Goal: Information Seeking & Learning: Find specific fact

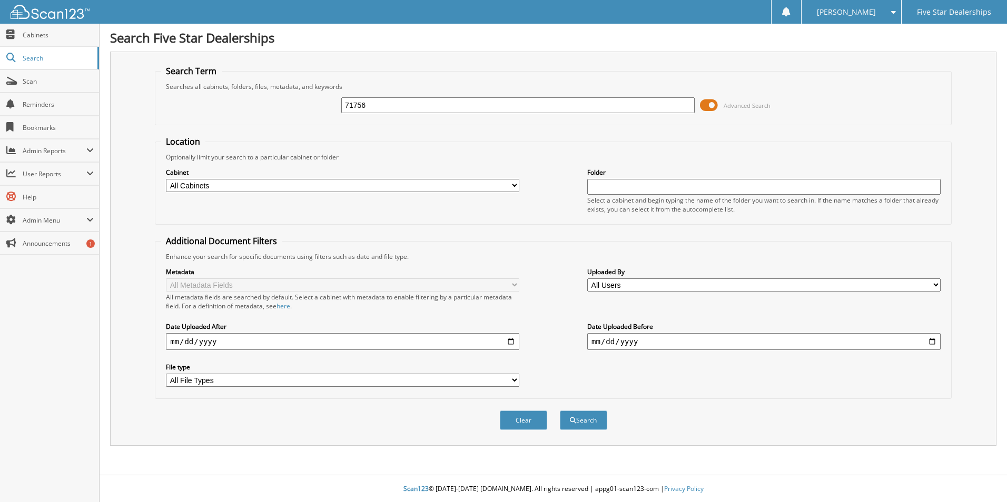
type input "71756"
click at [560, 411] on button "Search" at bounding box center [583, 420] width 47 height 19
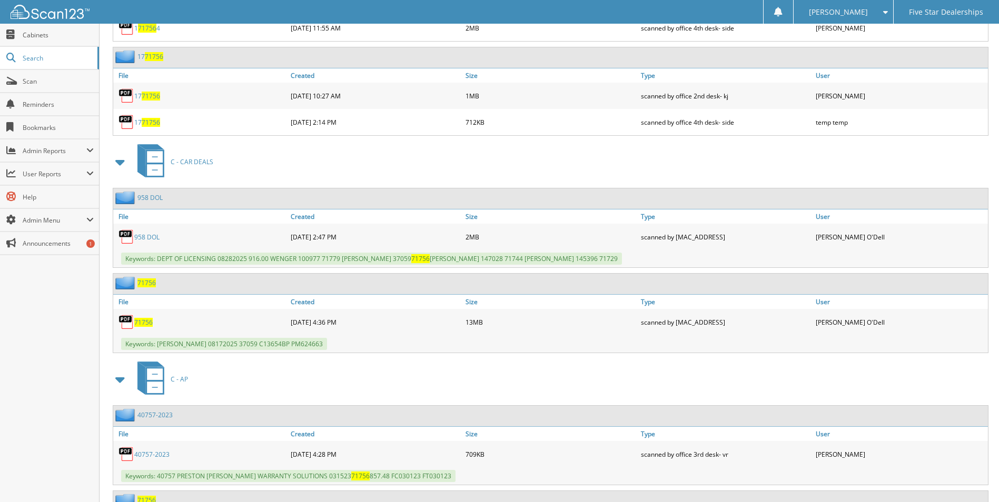
scroll to position [1738, 0]
click at [190, 165] on span "C - CAR DEALS" at bounding box center [192, 160] width 43 height 9
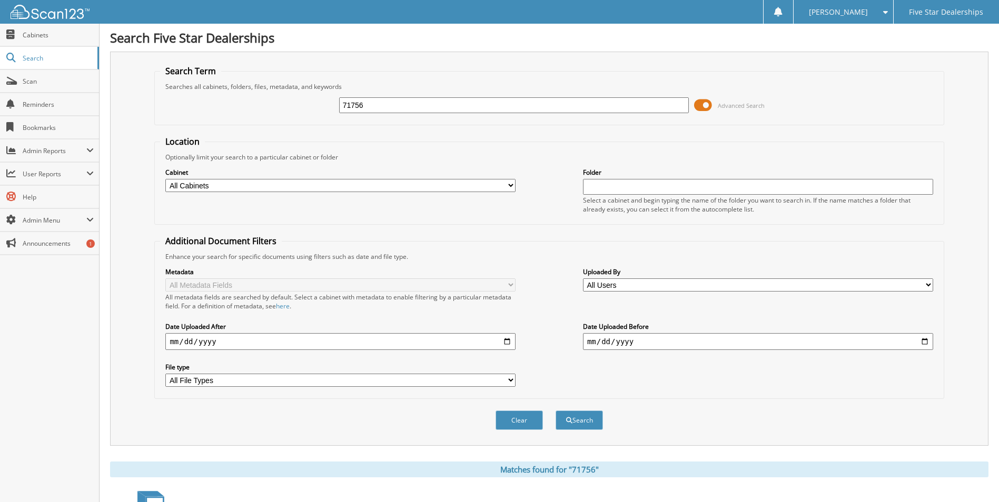
click at [508, 339] on input "date" at bounding box center [340, 341] width 350 height 17
type input "2025-08-11"
click at [567, 423] on span "submit" at bounding box center [569, 421] width 6 height 6
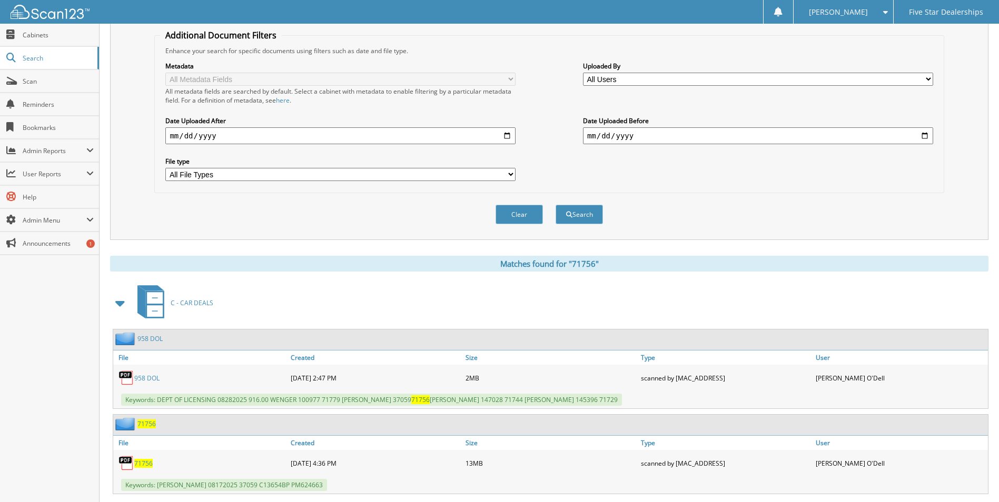
scroll to position [263, 0]
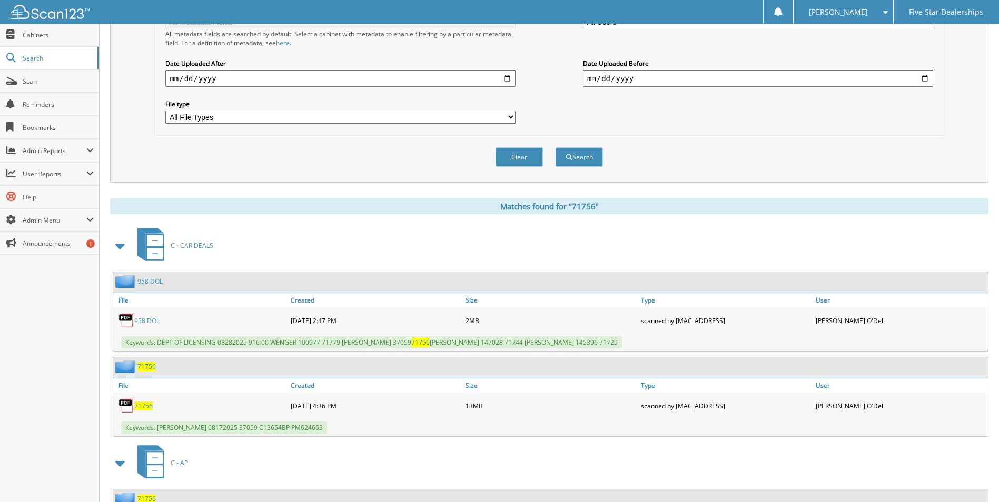
click at [145, 364] on span "71756" at bounding box center [146, 366] width 18 height 9
